Goal: Task Accomplishment & Management: Use online tool/utility

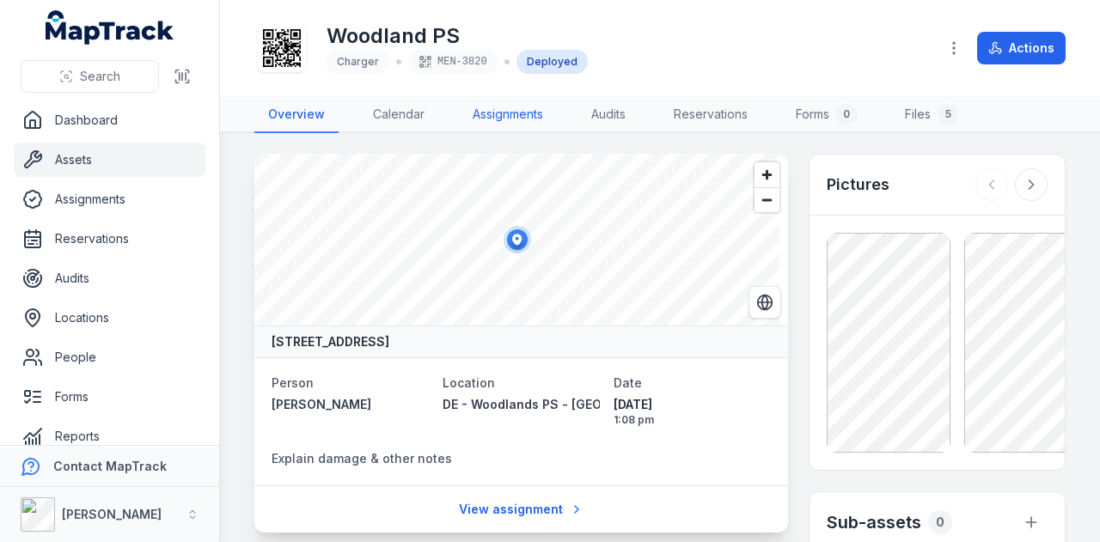
click at [522, 111] on link "Assignments" at bounding box center [508, 115] width 98 height 36
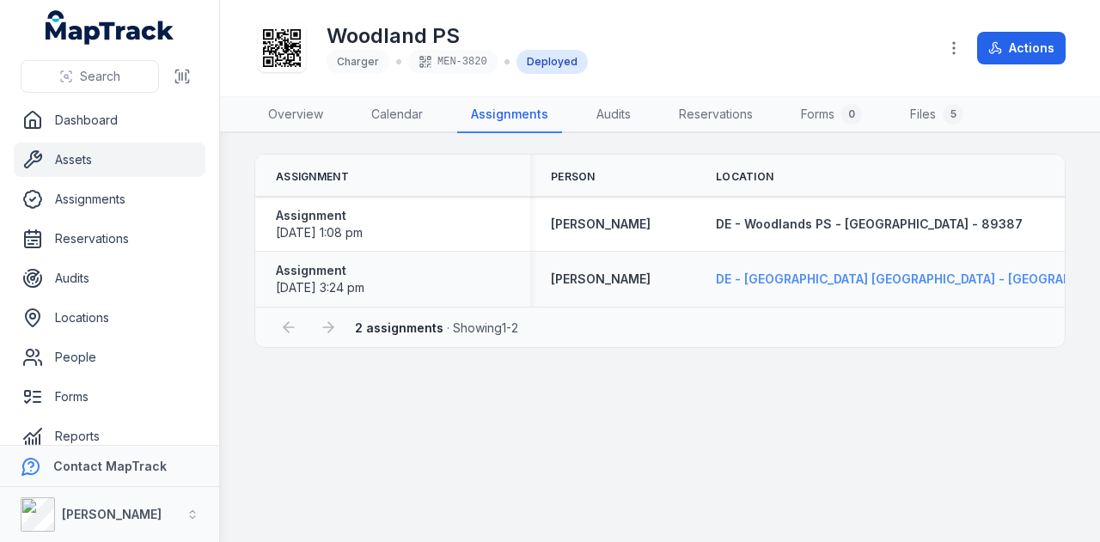
click at [860, 284] on span "DE - [GEOGRAPHIC_DATA] [GEOGRAPHIC_DATA] - [GEOGRAPHIC_DATA] - 89323" at bounding box center [950, 278] width 469 height 15
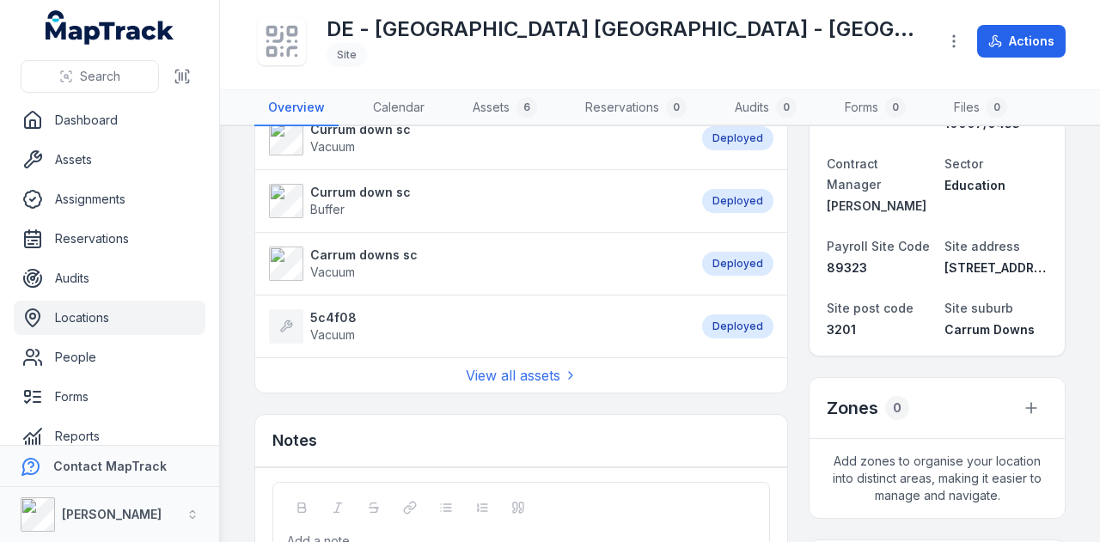
scroll to position [258, 0]
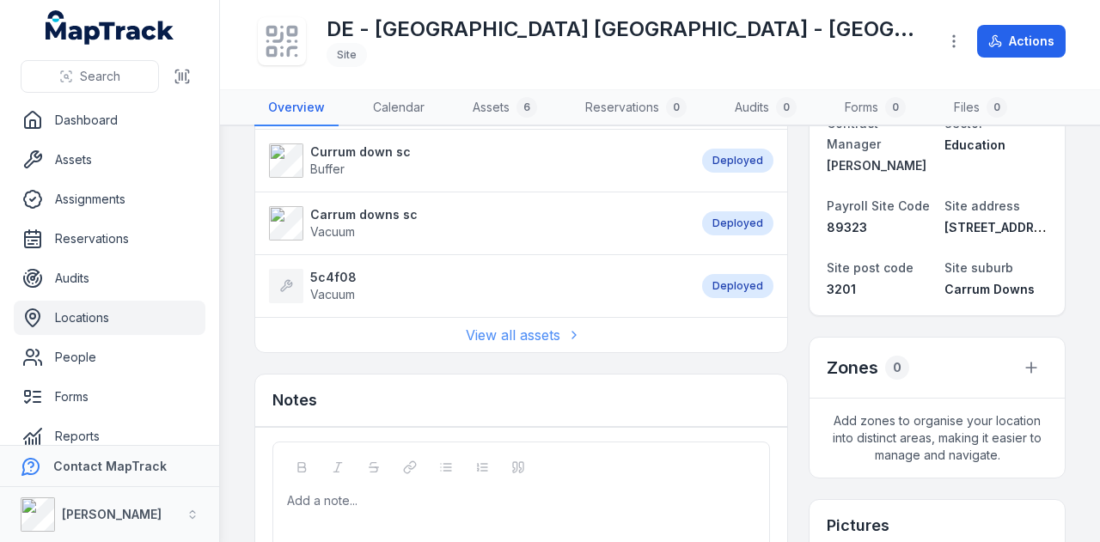
click at [515, 332] on link "View all assets" at bounding box center [522, 335] width 112 height 21
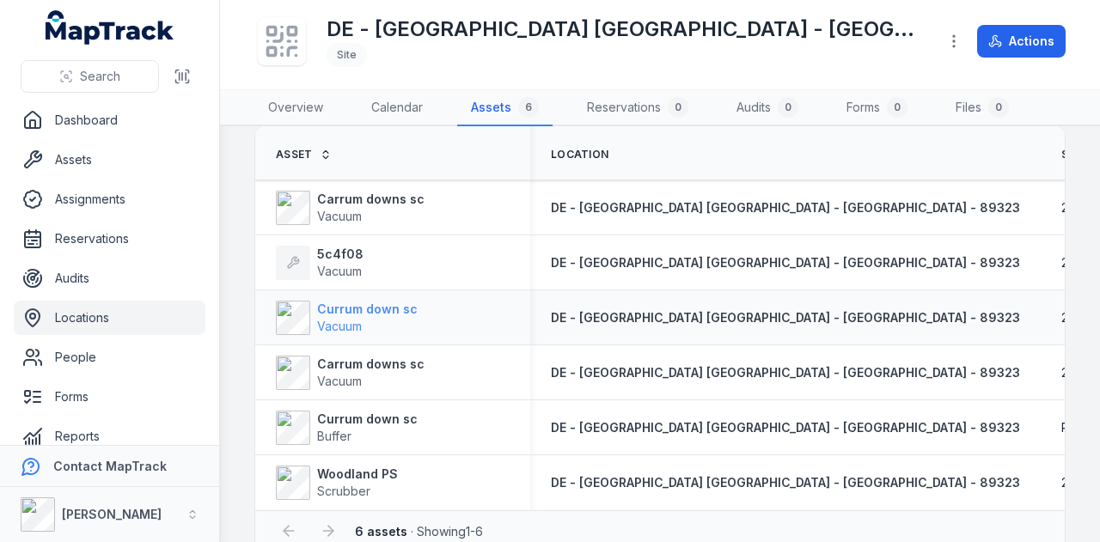
scroll to position [86, 0]
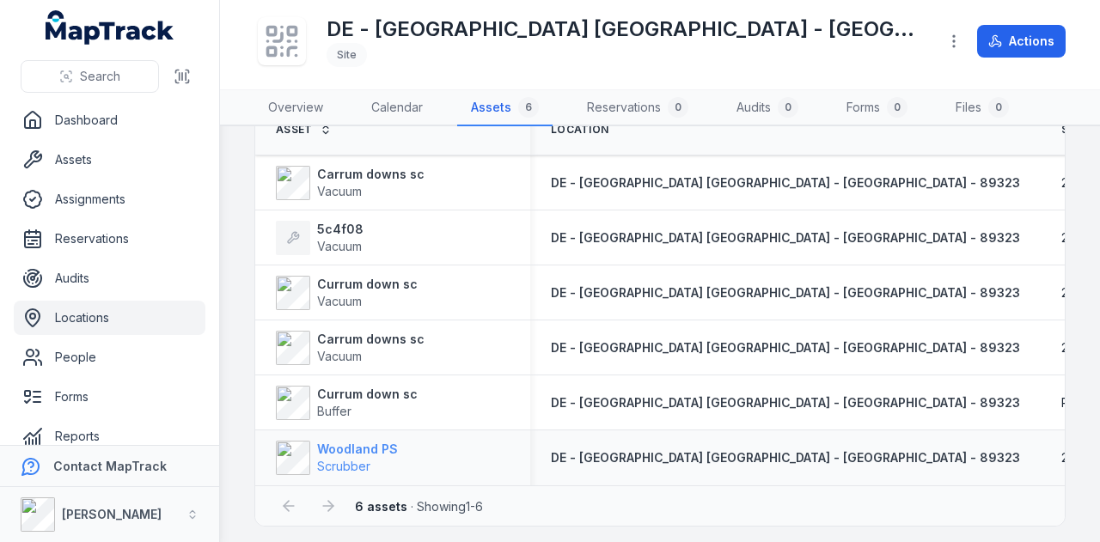
click at [354, 449] on strong "Woodland PS" at bounding box center [357, 449] width 81 height 17
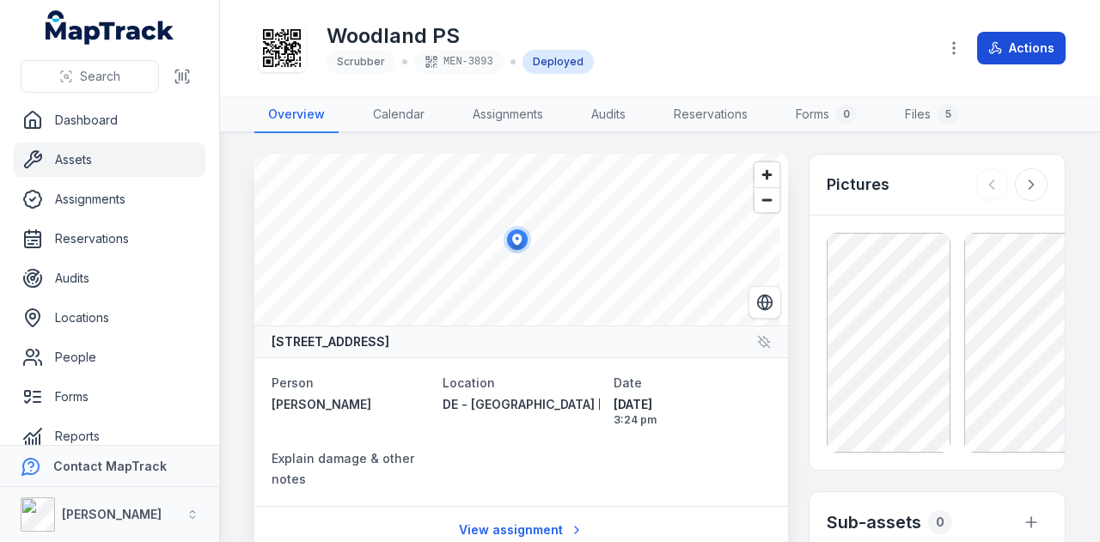
click at [993, 56] on button "Actions" at bounding box center [1021, 48] width 88 height 33
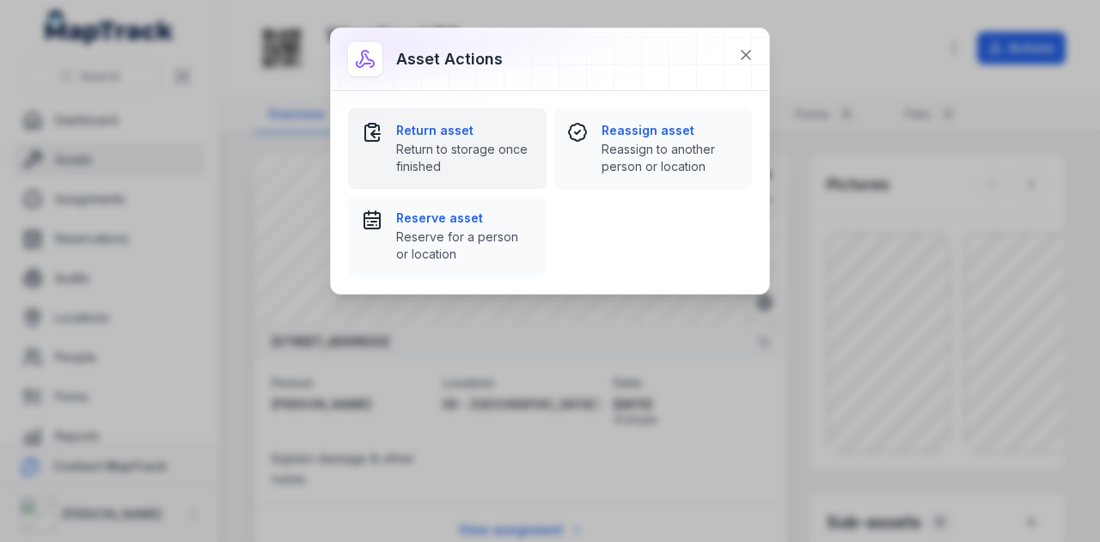
click at [443, 149] on span "Return to storage once finished" at bounding box center [464, 158] width 137 height 34
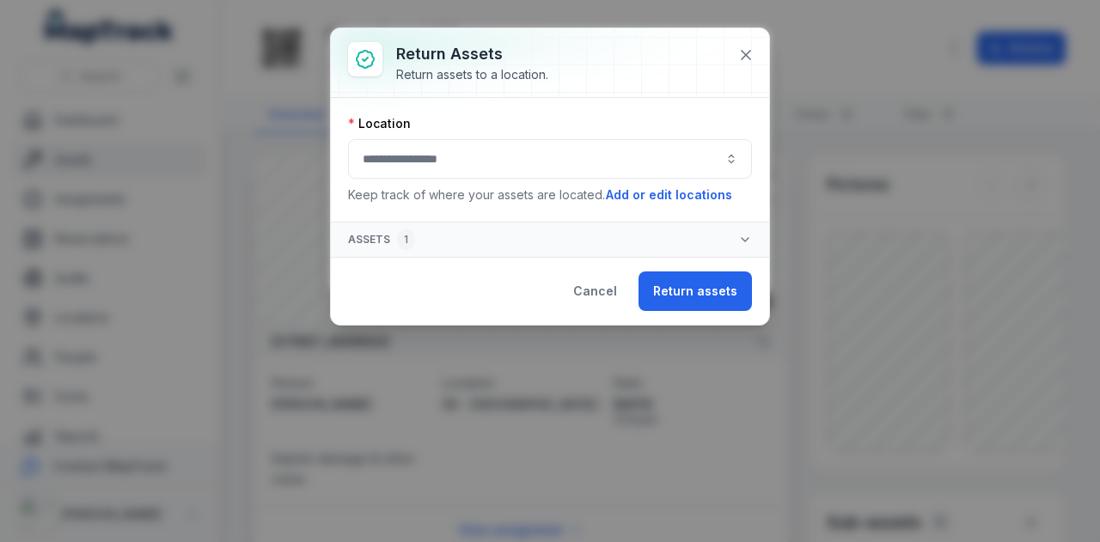
click at [462, 177] on button "button" at bounding box center [550, 159] width 404 height 40
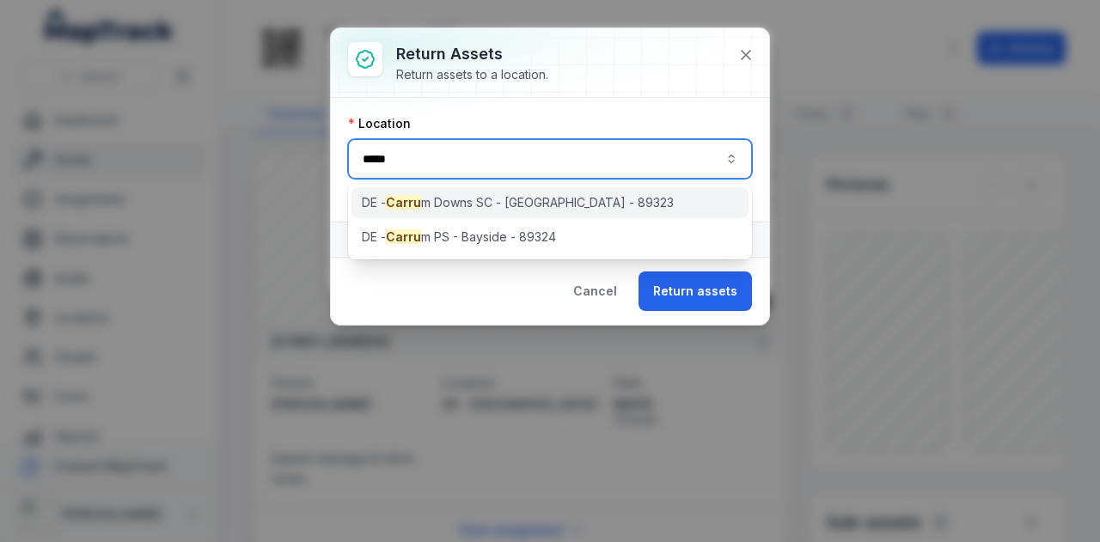
type input "*****"
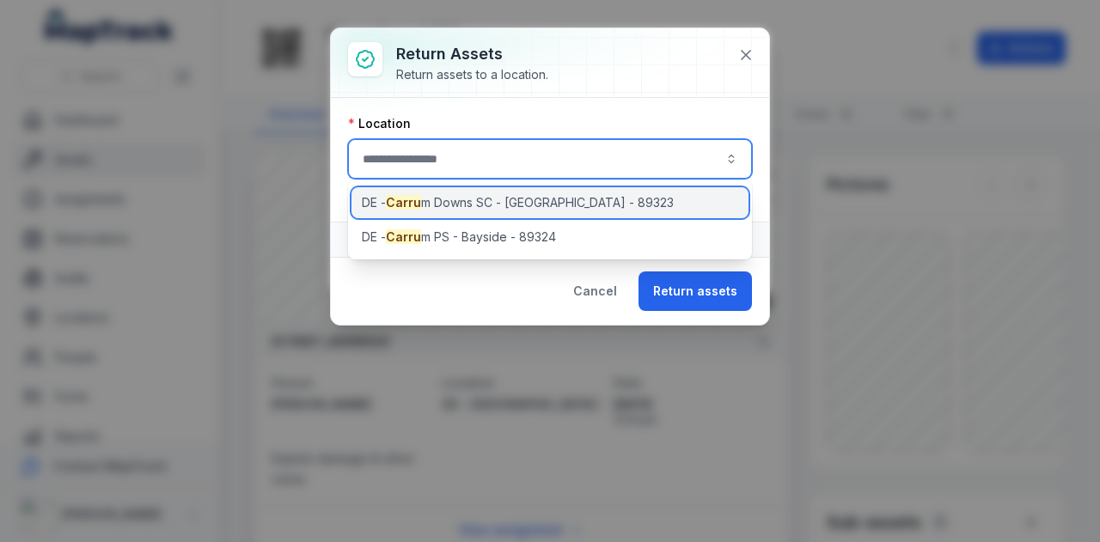
click at [486, 214] on div "DE - Carru m Downs SC - [GEOGRAPHIC_DATA] - 89323" at bounding box center [550, 202] width 398 height 31
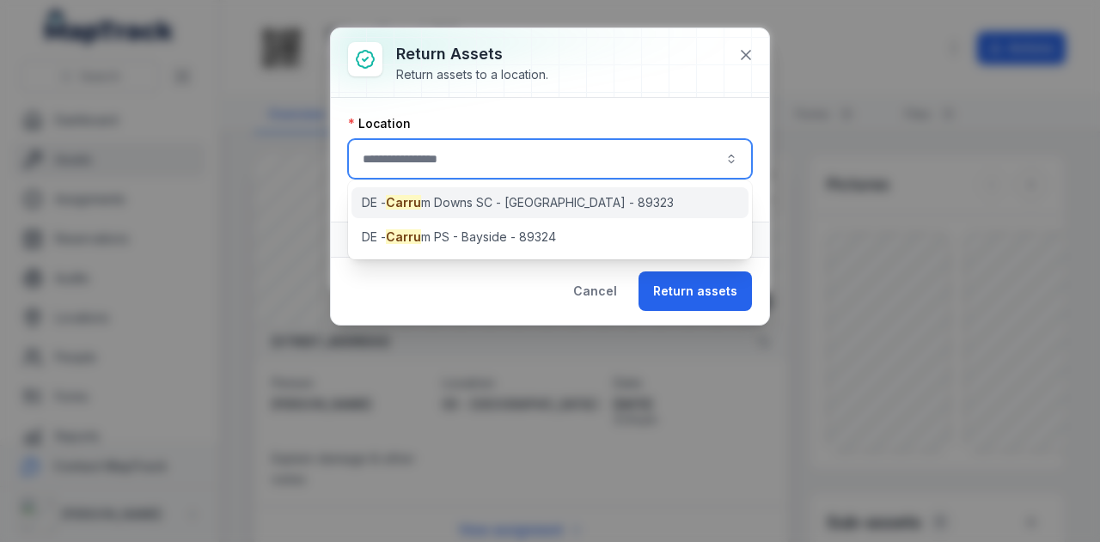
type input "**********"
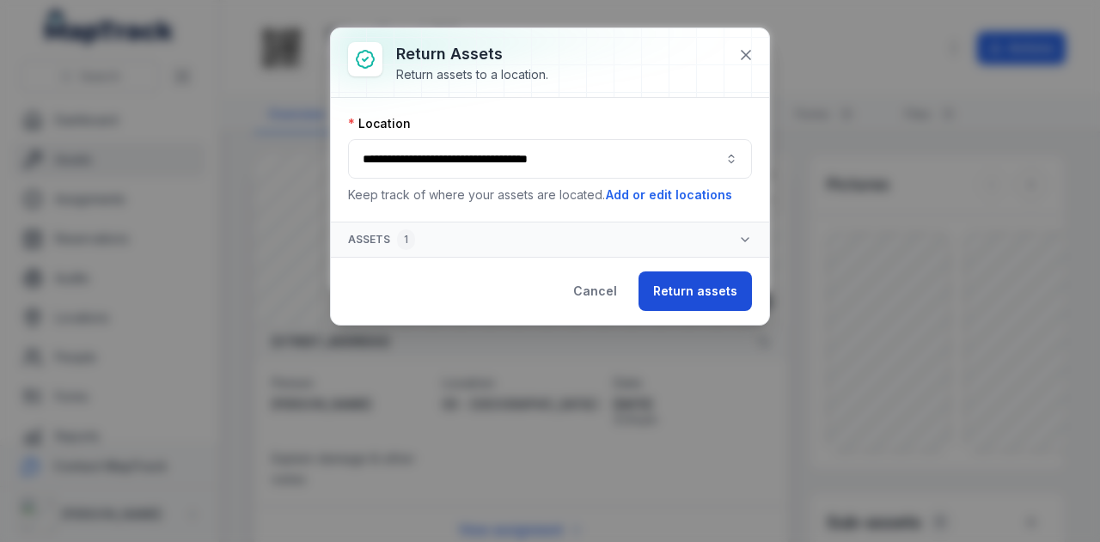
click at [729, 294] on button "Return assets" at bounding box center [694, 291] width 113 height 40
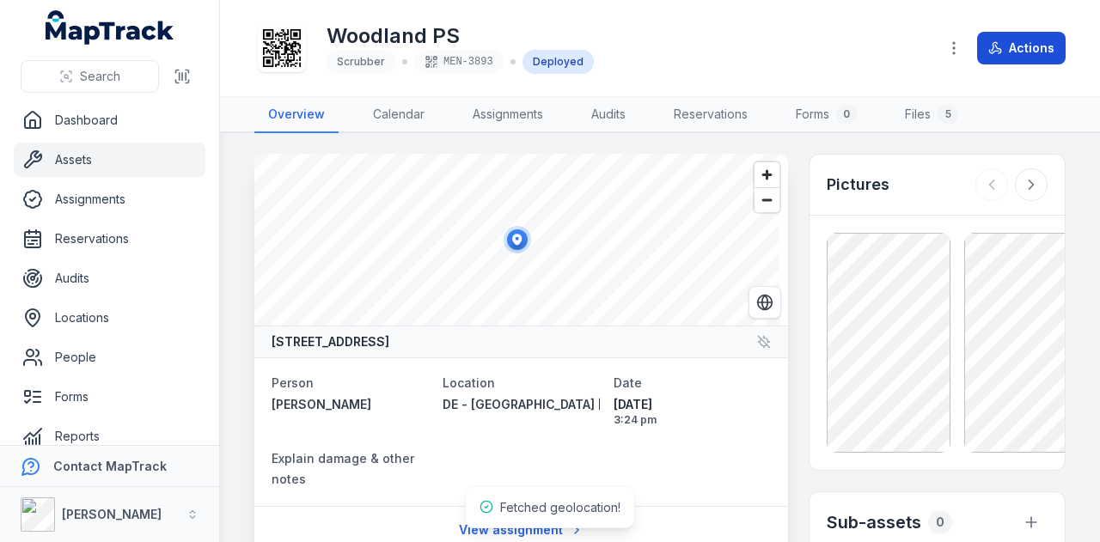
click at [1031, 52] on button "Actions" at bounding box center [1021, 48] width 88 height 33
